Goal: Information Seeking & Learning: Learn about a topic

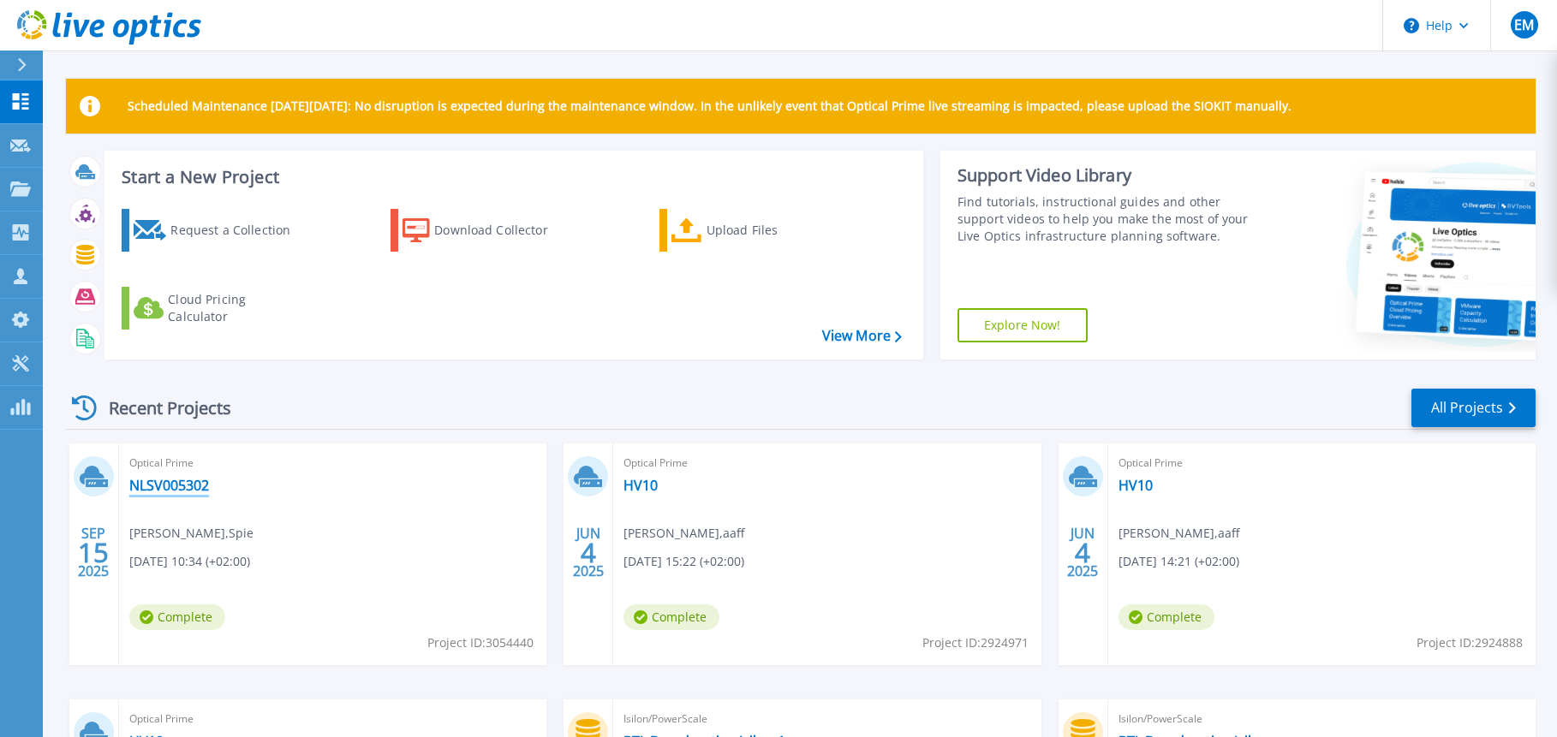
click at [160, 480] on link "NLSV005302" at bounding box center [169, 485] width 80 height 17
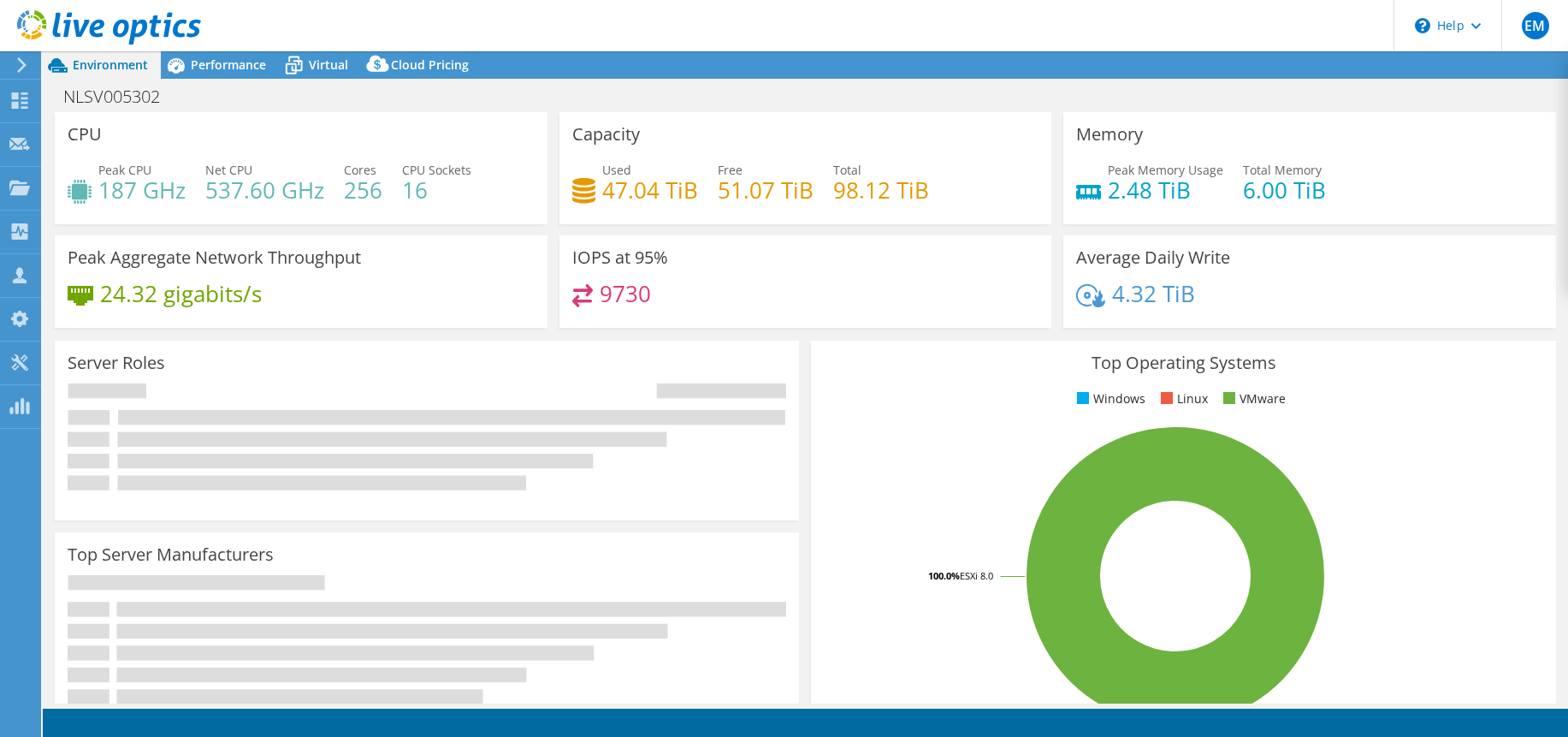
select select "USD"
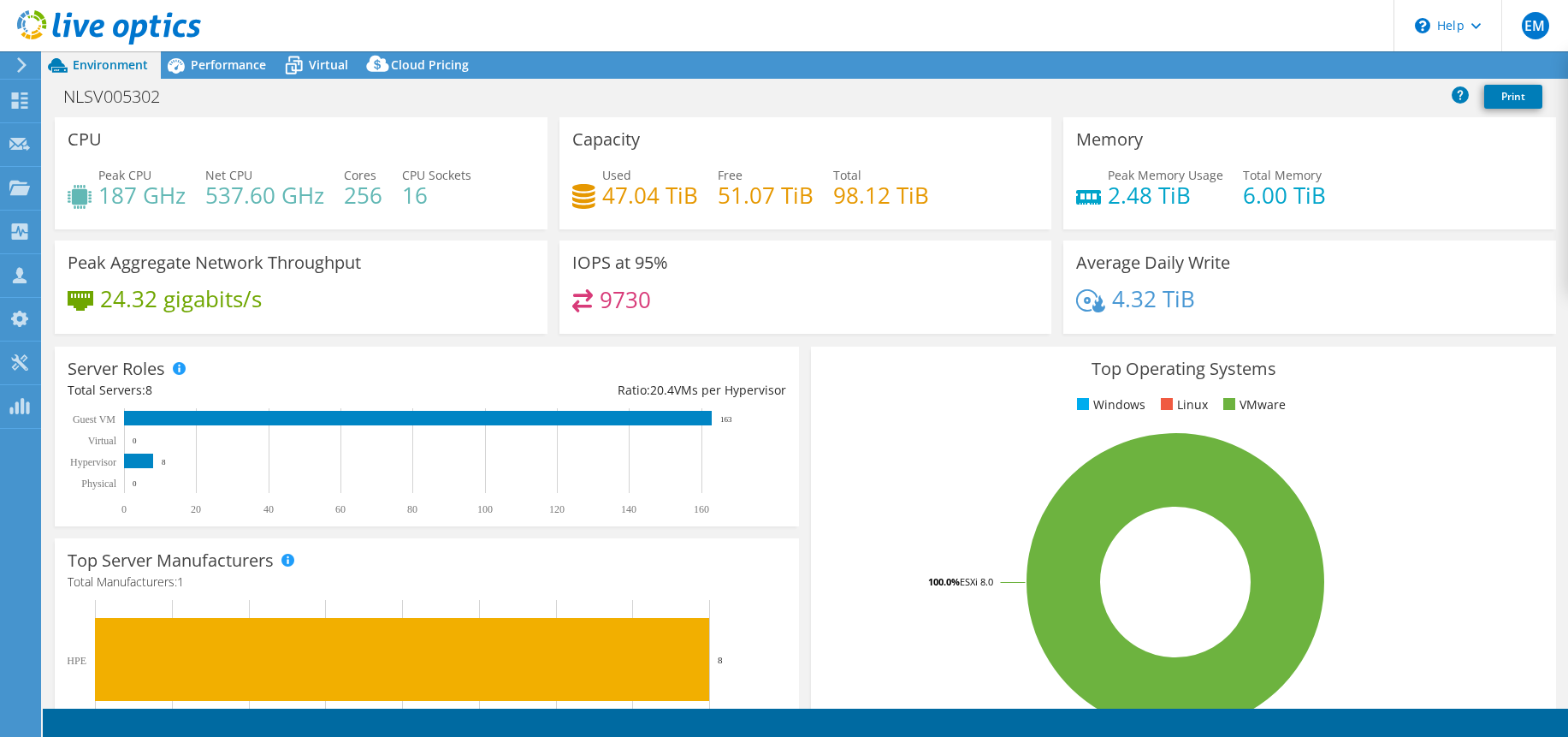
select select "EUFrankfurt"
select select "EUR"
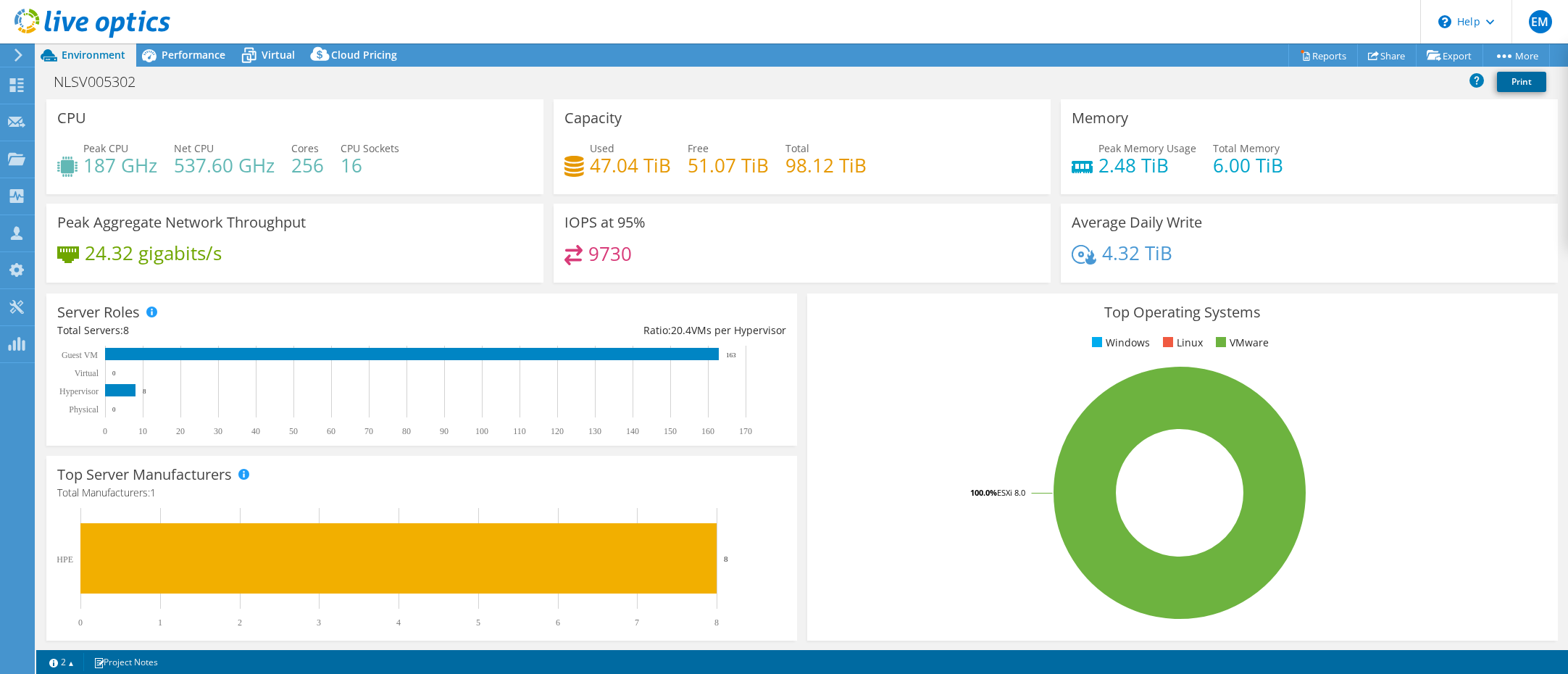
click at [1328, 80] on link "Print" at bounding box center [1521, 82] width 49 height 20
click at [180, 61] on span "Performance" at bounding box center [193, 55] width 63 height 14
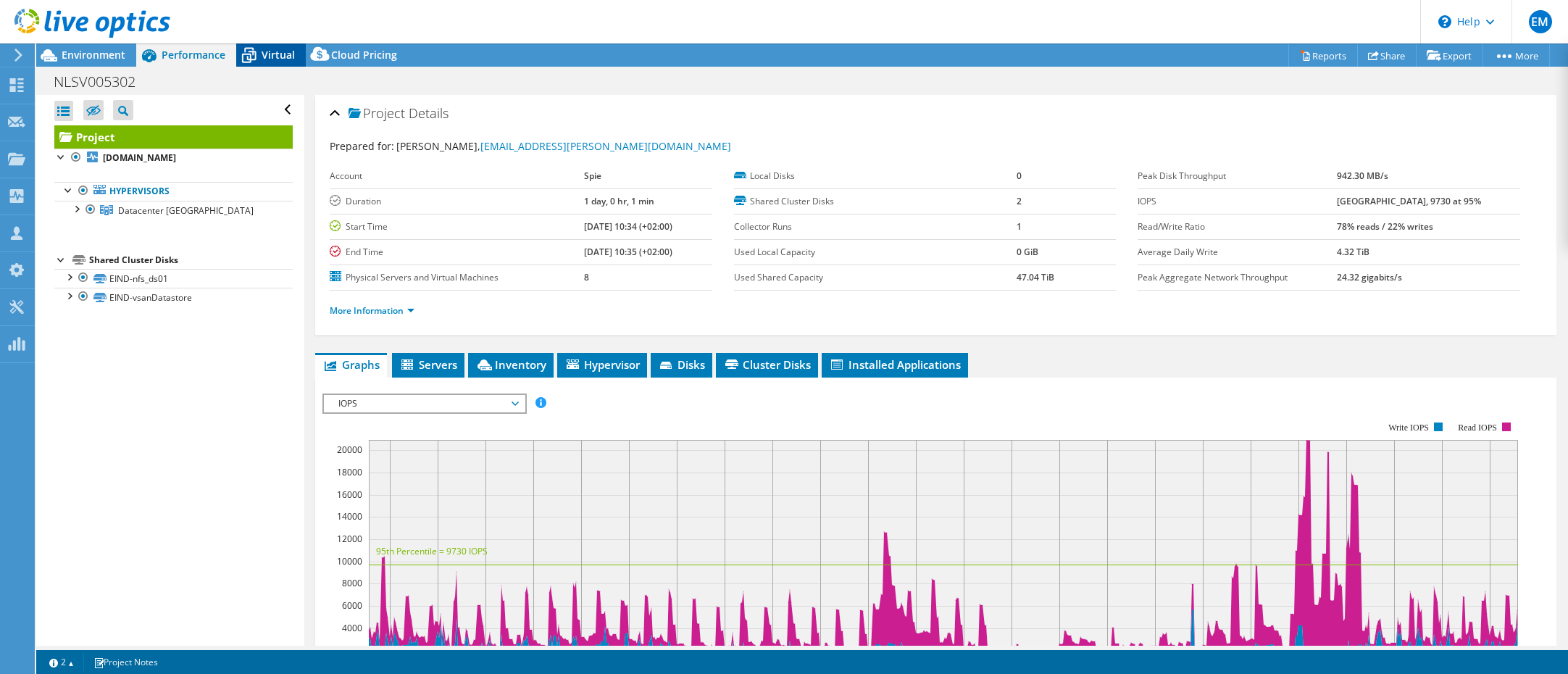
click at [264, 52] on span "Virtual" at bounding box center [278, 55] width 33 height 14
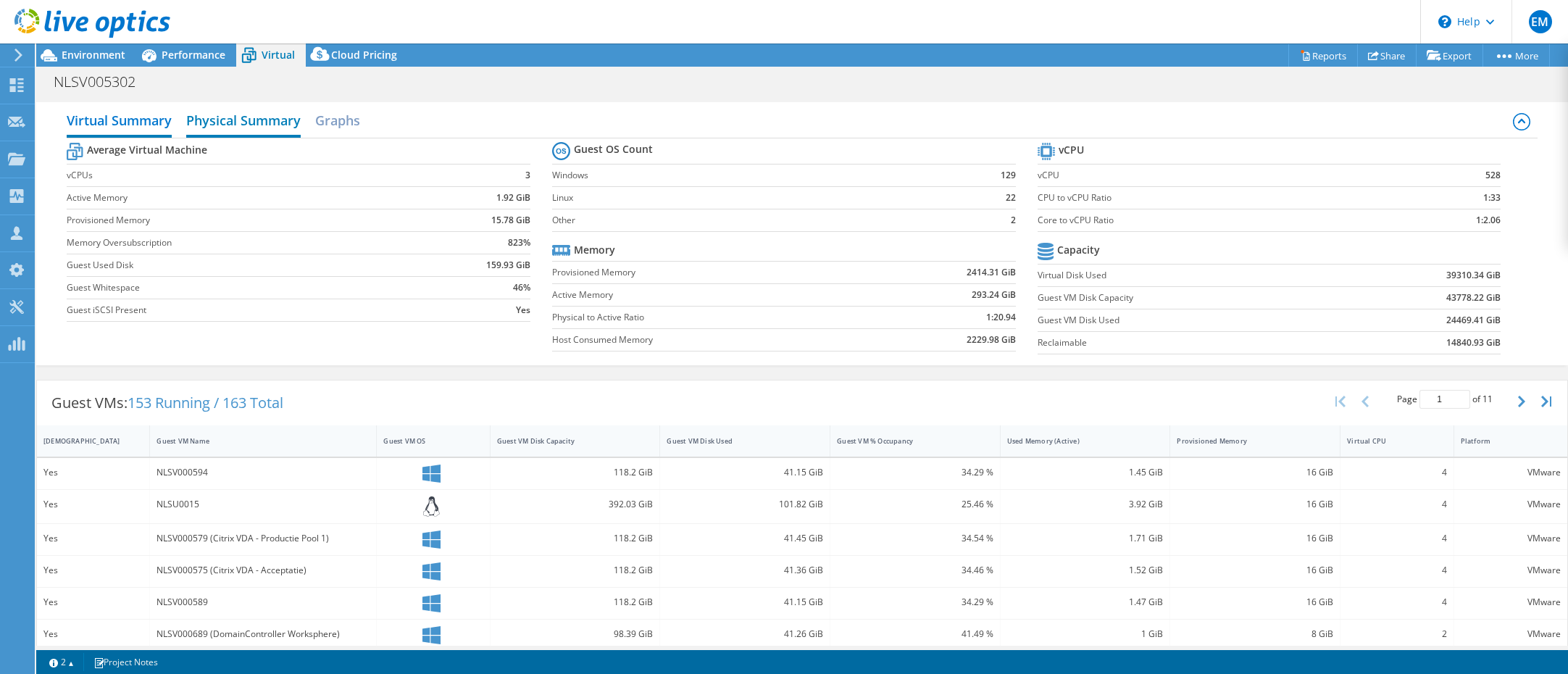
click at [239, 119] on h2 "Physical Summary" at bounding box center [243, 122] width 114 height 32
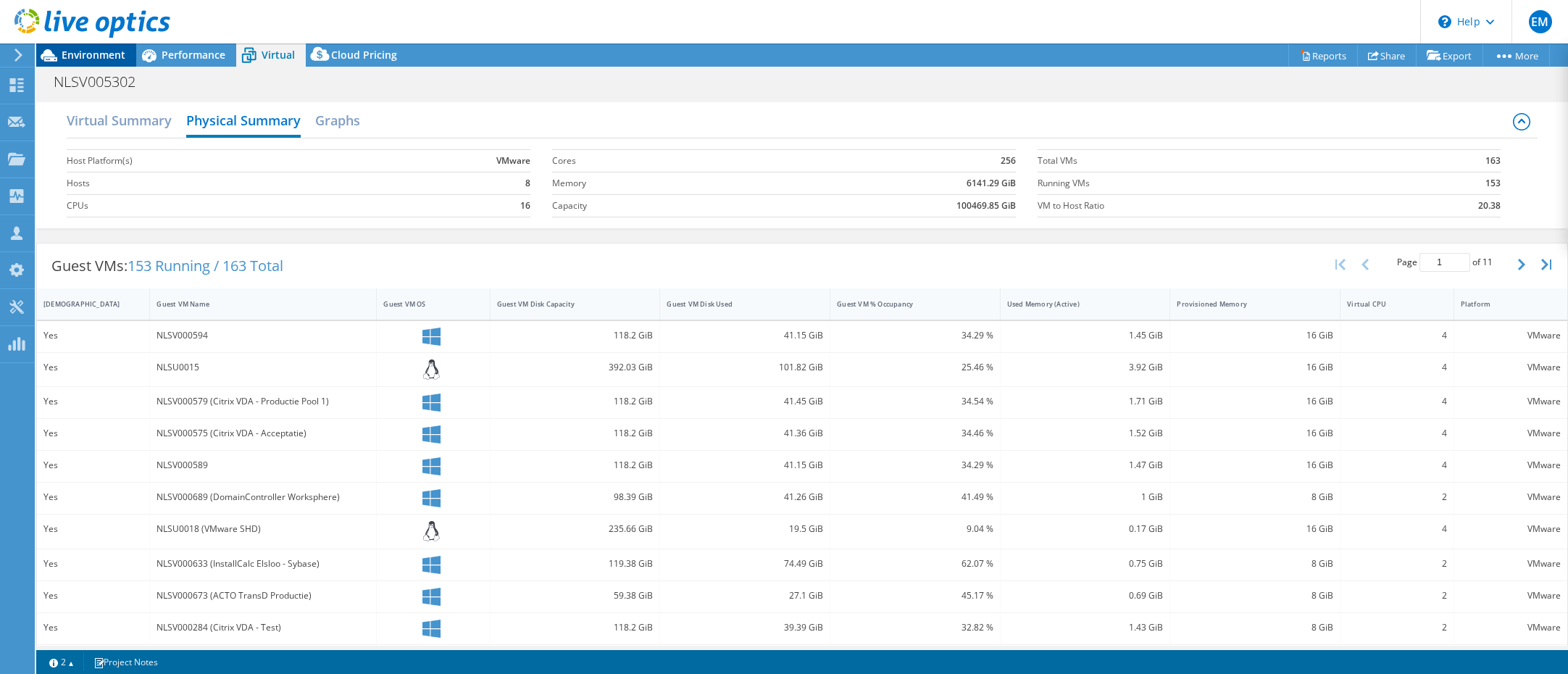
click at [76, 51] on span "Environment" at bounding box center [93, 55] width 63 height 14
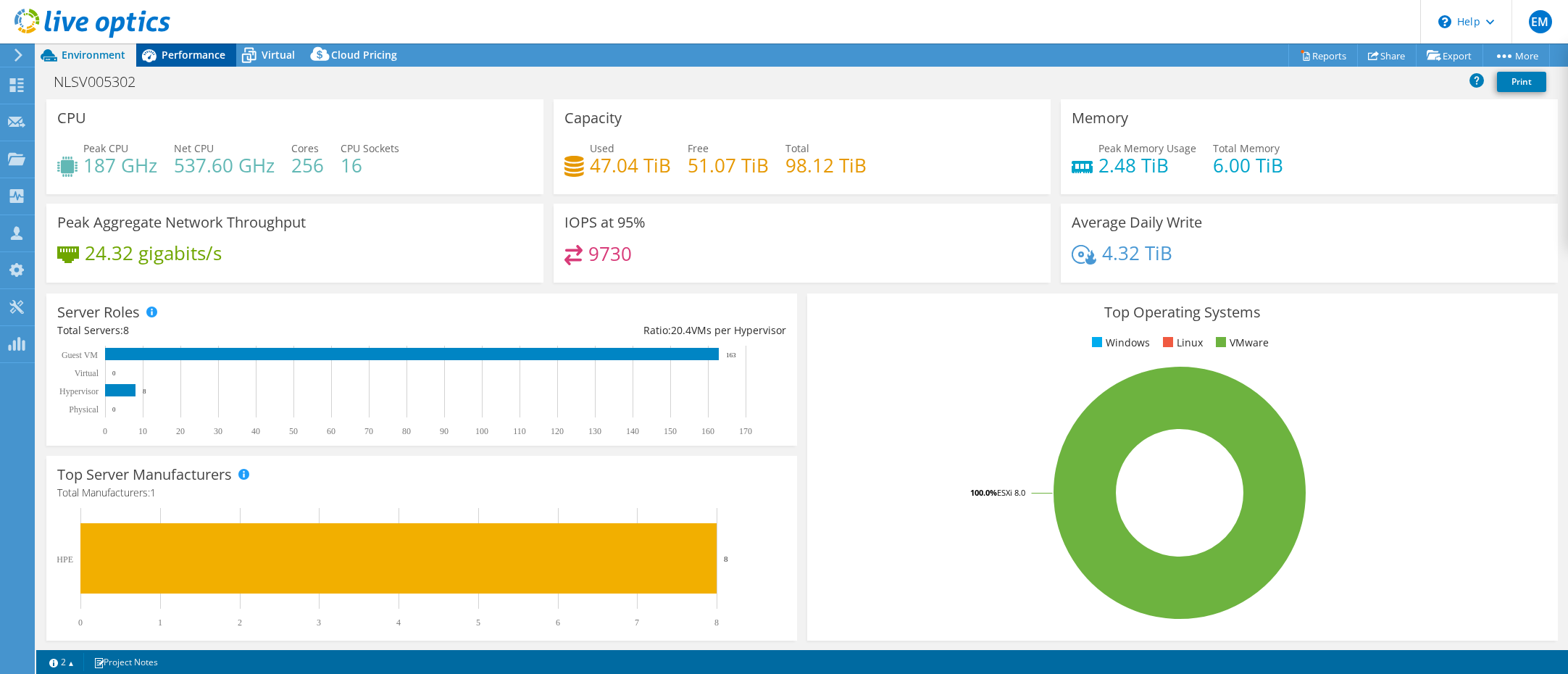
click at [194, 54] on span "Performance" at bounding box center [193, 55] width 63 height 14
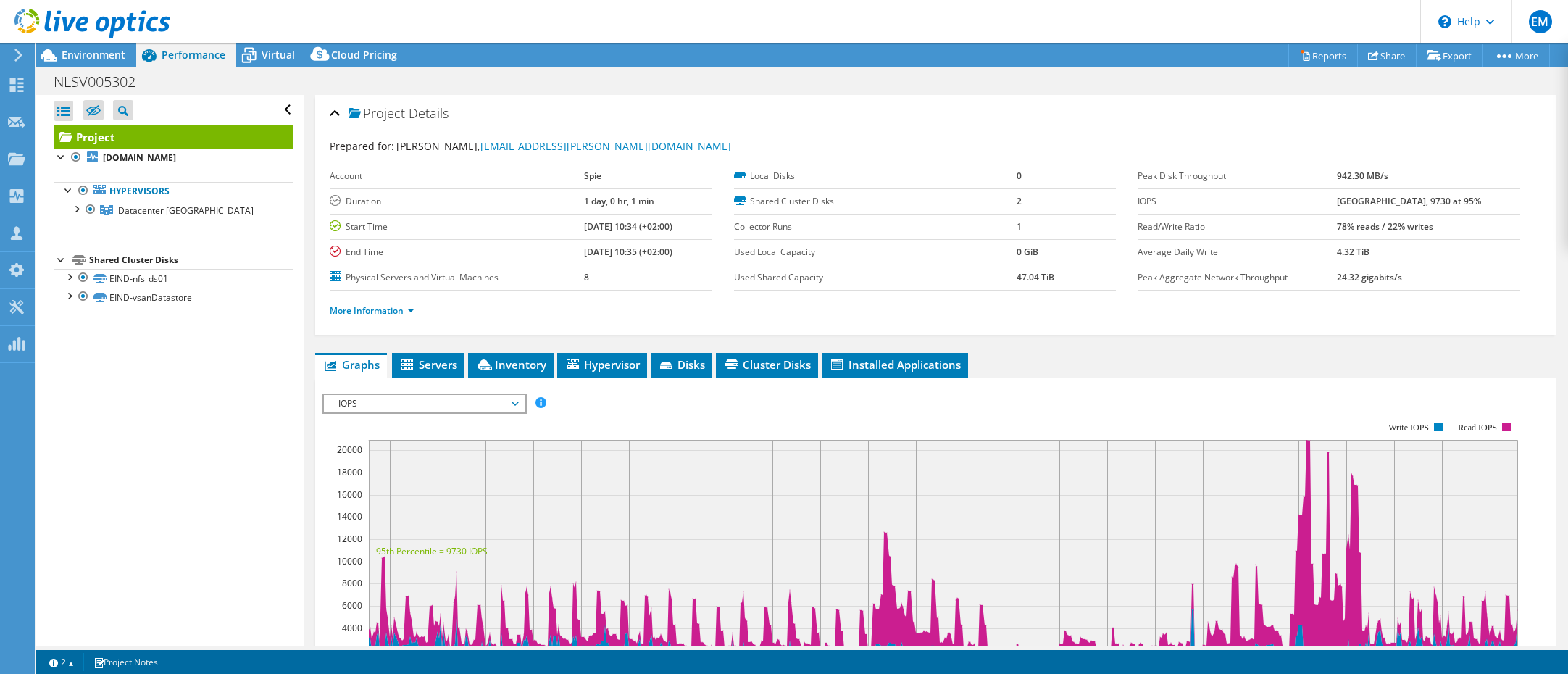
click at [332, 200] on label "Duration" at bounding box center [457, 201] width 255 height 14
click at [391, 309] on link "More Information" at bounding box center [372, 311] width 85 height 13
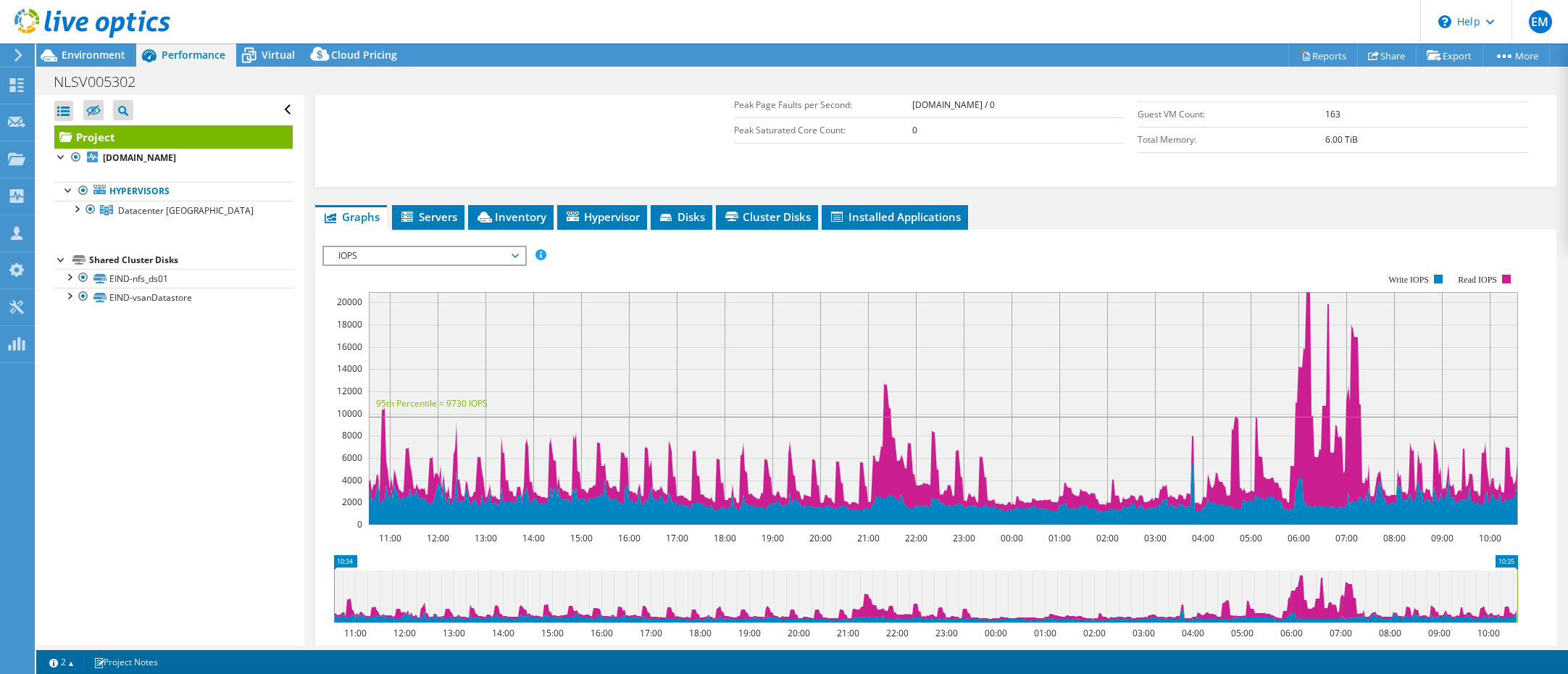
scroll to position [362, 0]
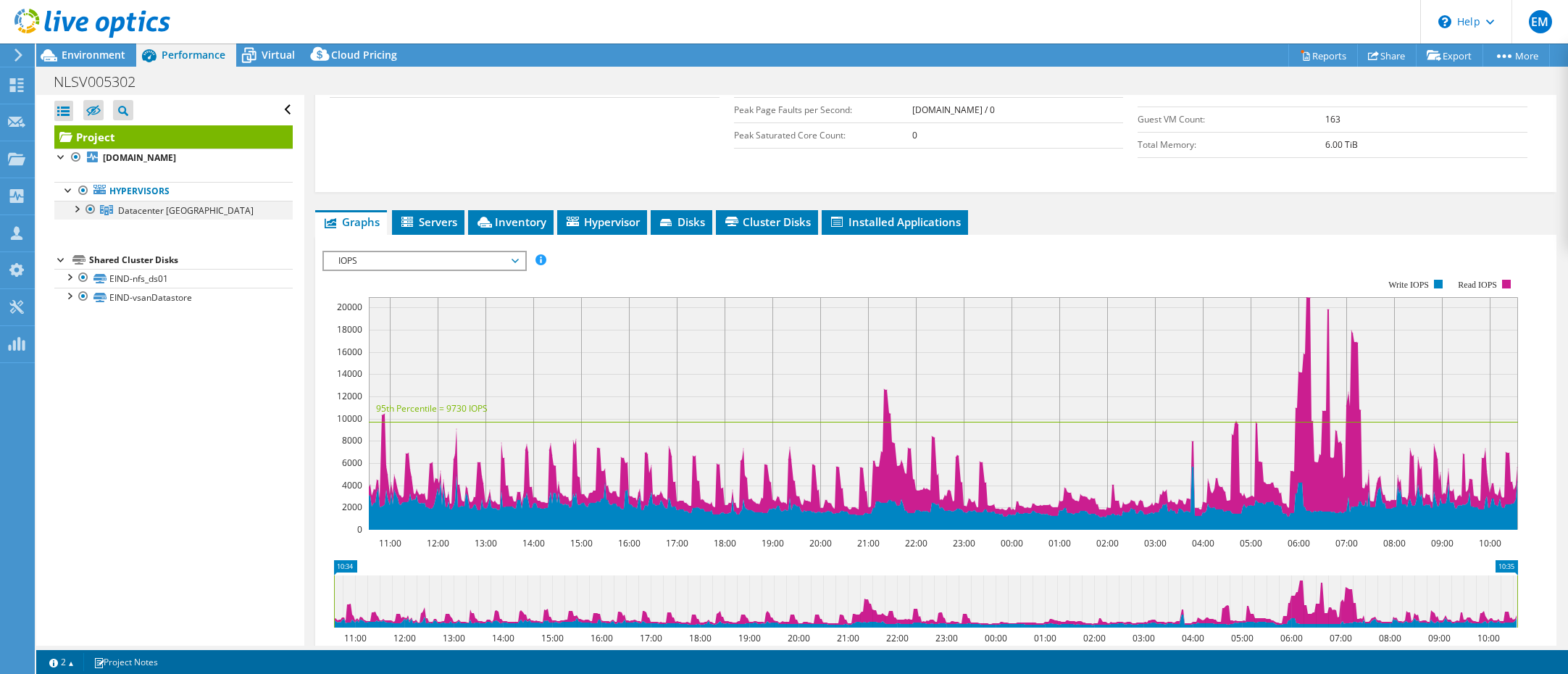
click at [76, 209] on div at bounding box center [75, 207] width 14 height 14
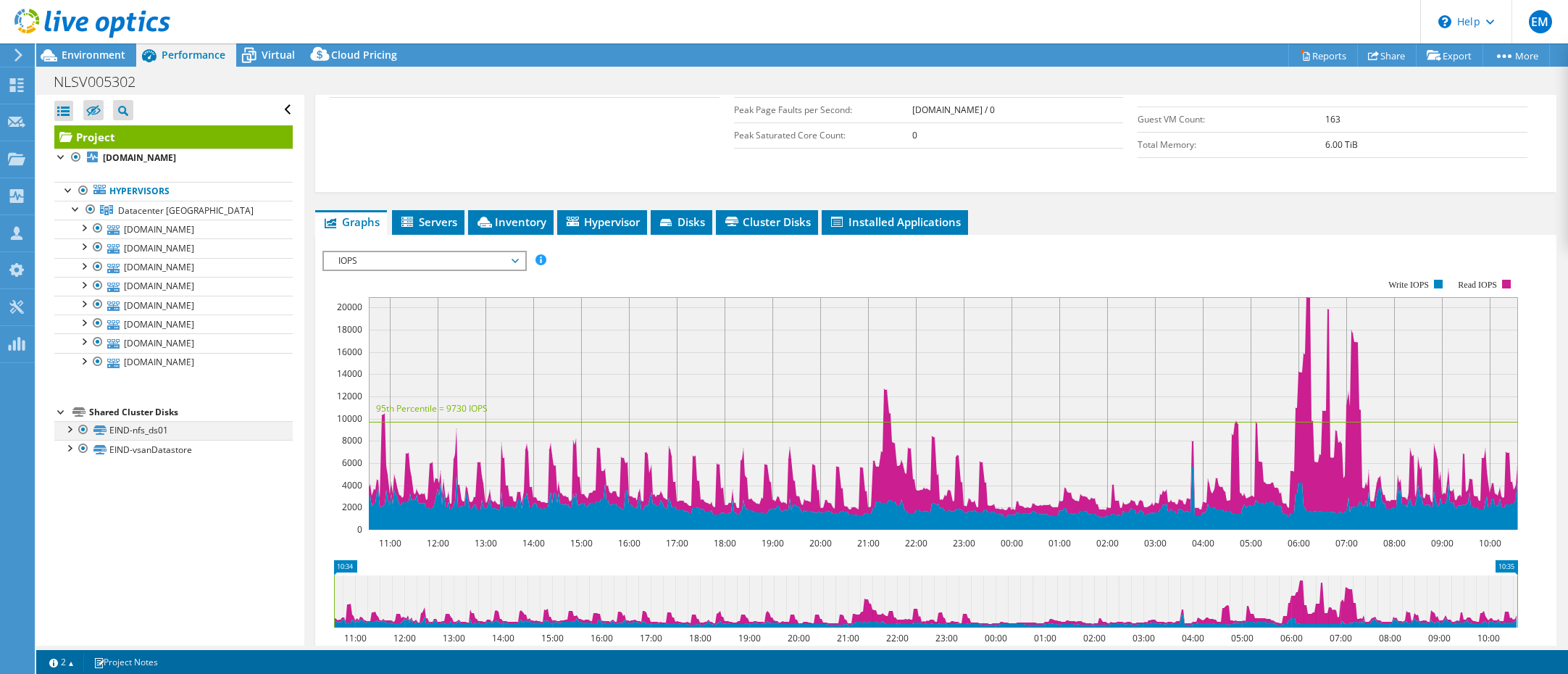
click at [69, 428] on div at bounding box center [69, 428] width 14 height 14
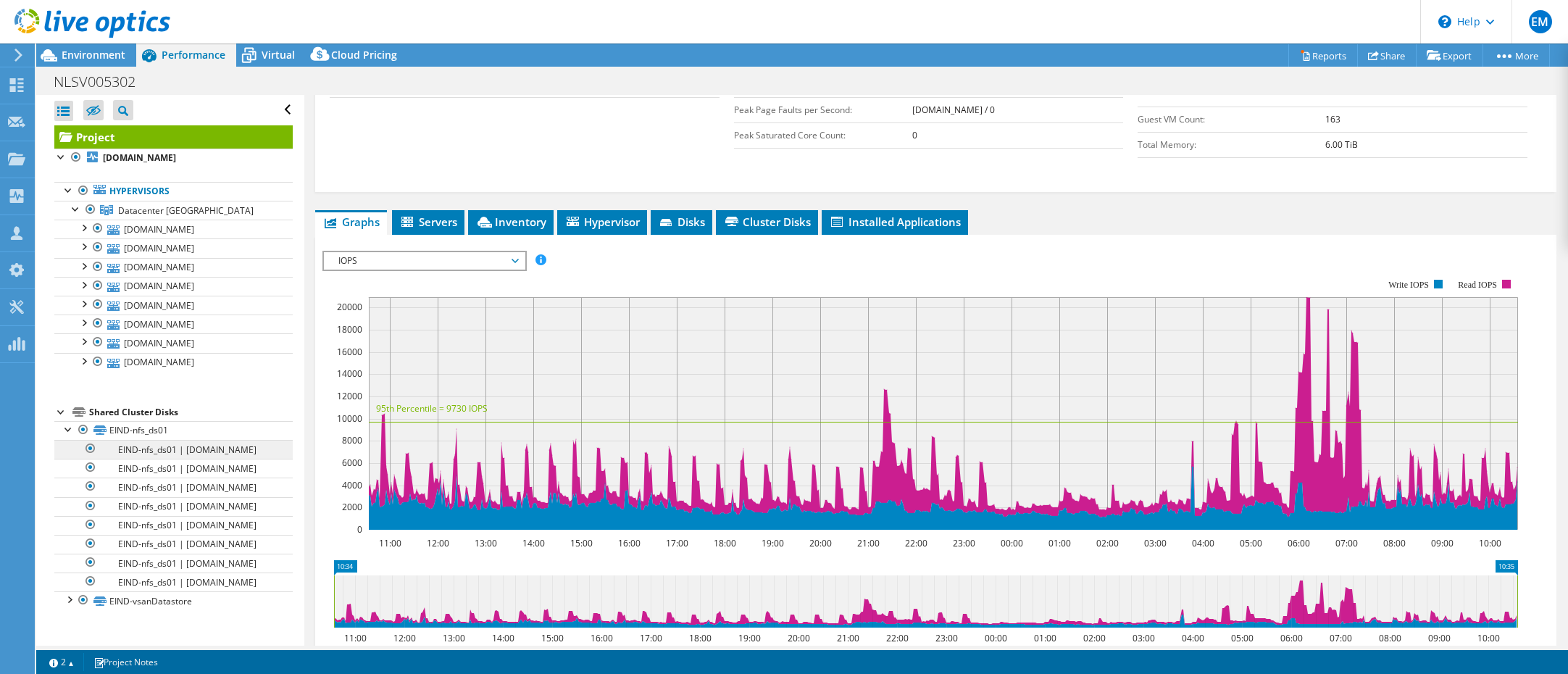
scroll to position [87, 0]
click at [68, 421] on div at bounding box center [69, 428] width 14 height 14
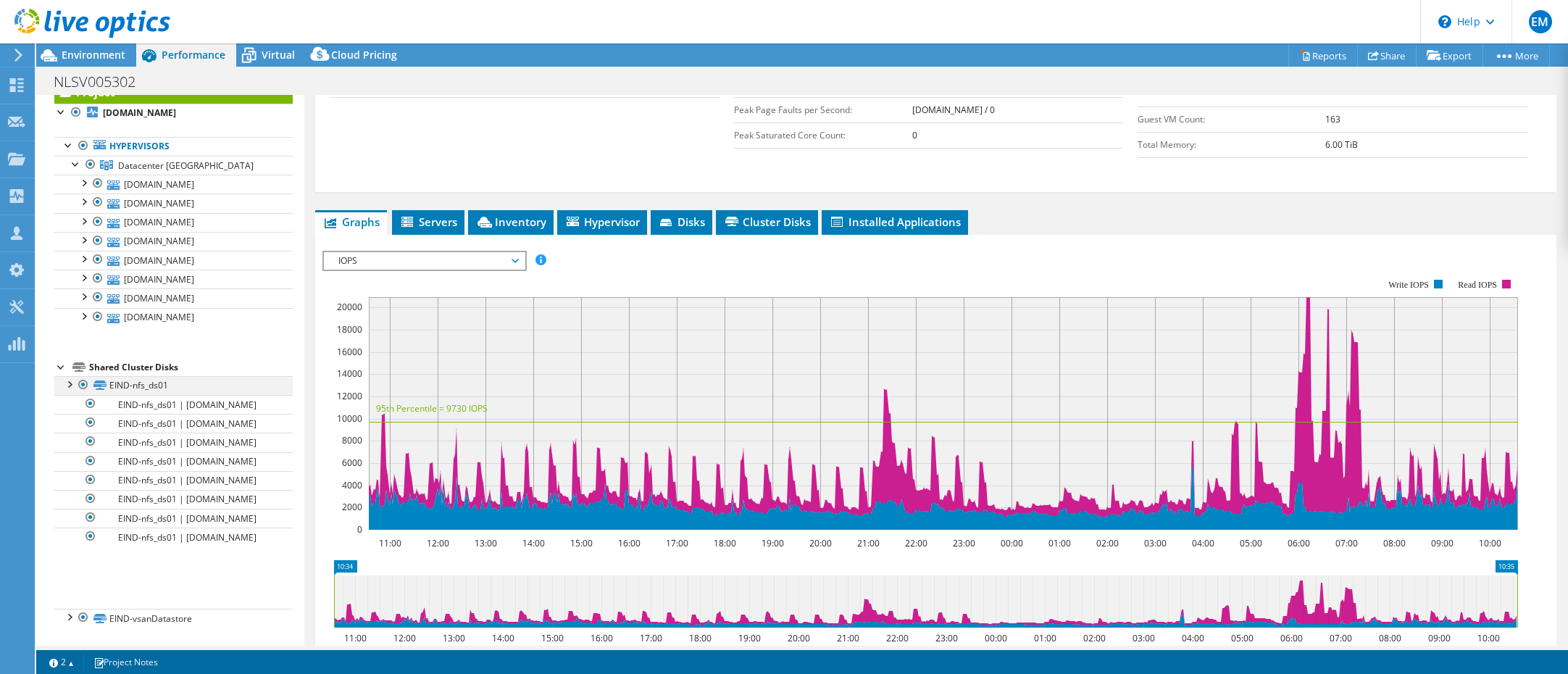
scroll to position [0, 0]
